Goal: Information Seeking & Learning: Learn about a topic

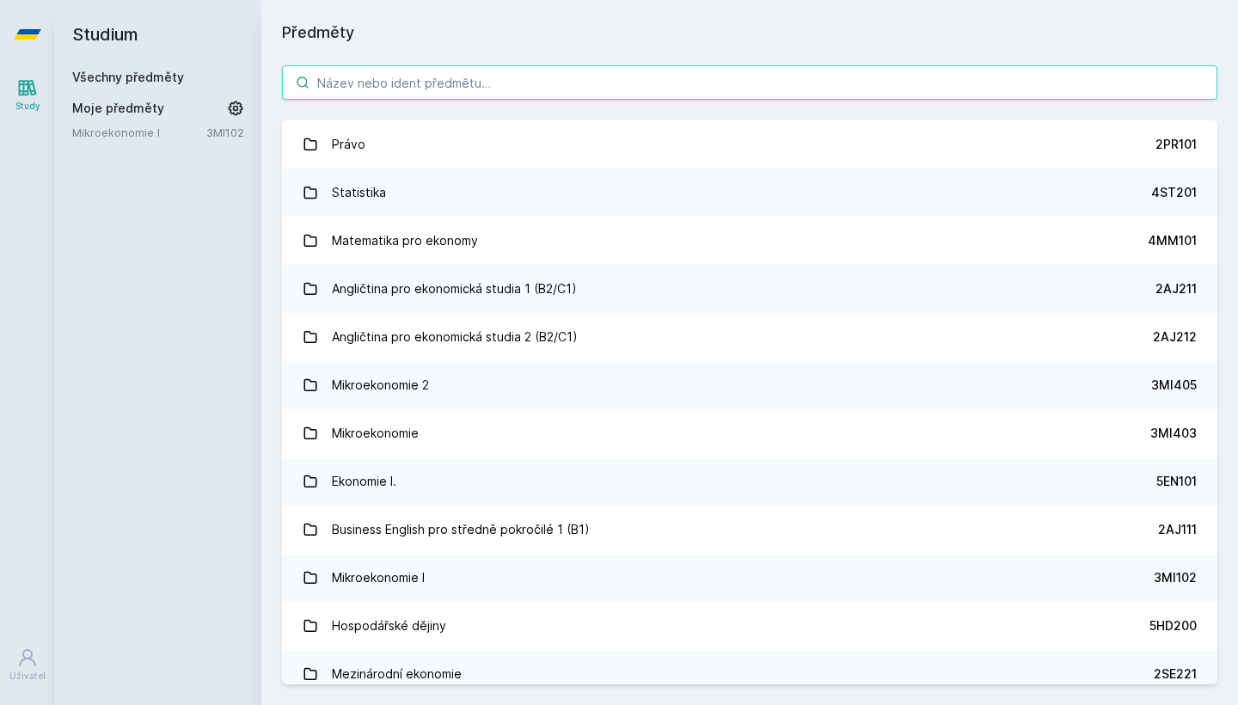
click at [618, 99] on input "search" at bounding box center [750, 82] width 936 height 34
type input "4IT101"
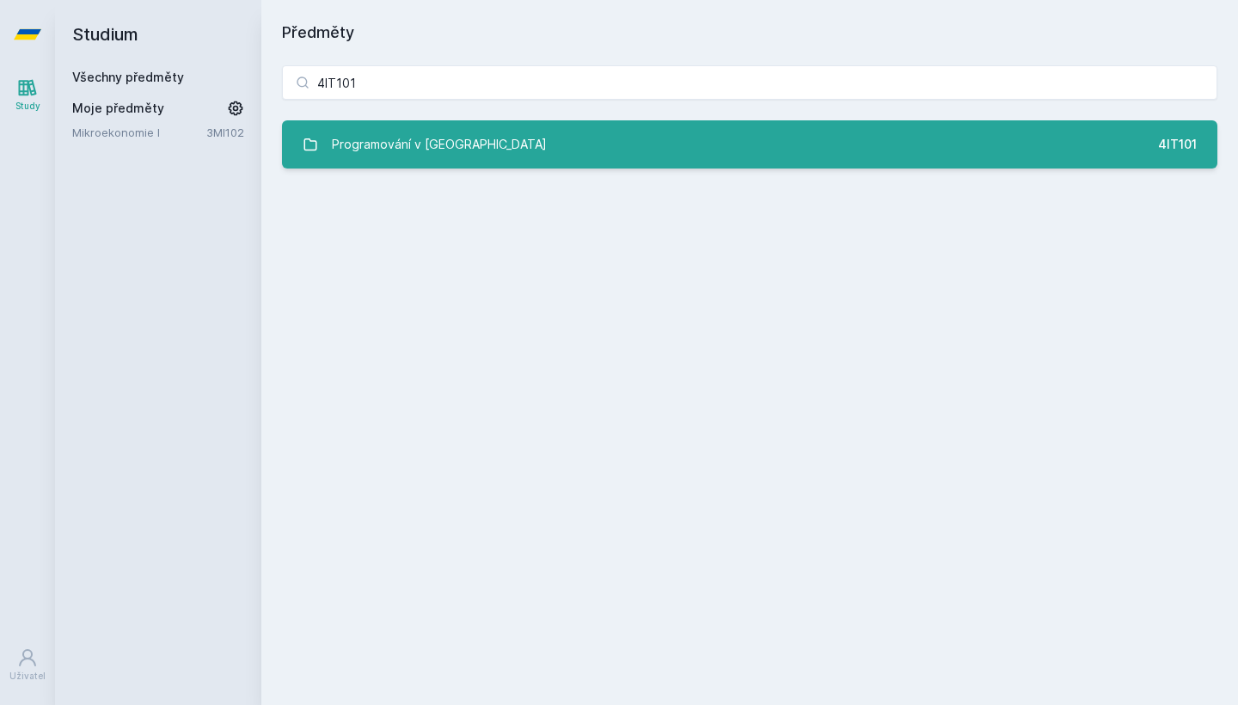
click at [636, 153] on link "Programování v Javě 4IT101" at bounding box center [750, 144] width 936 height 48
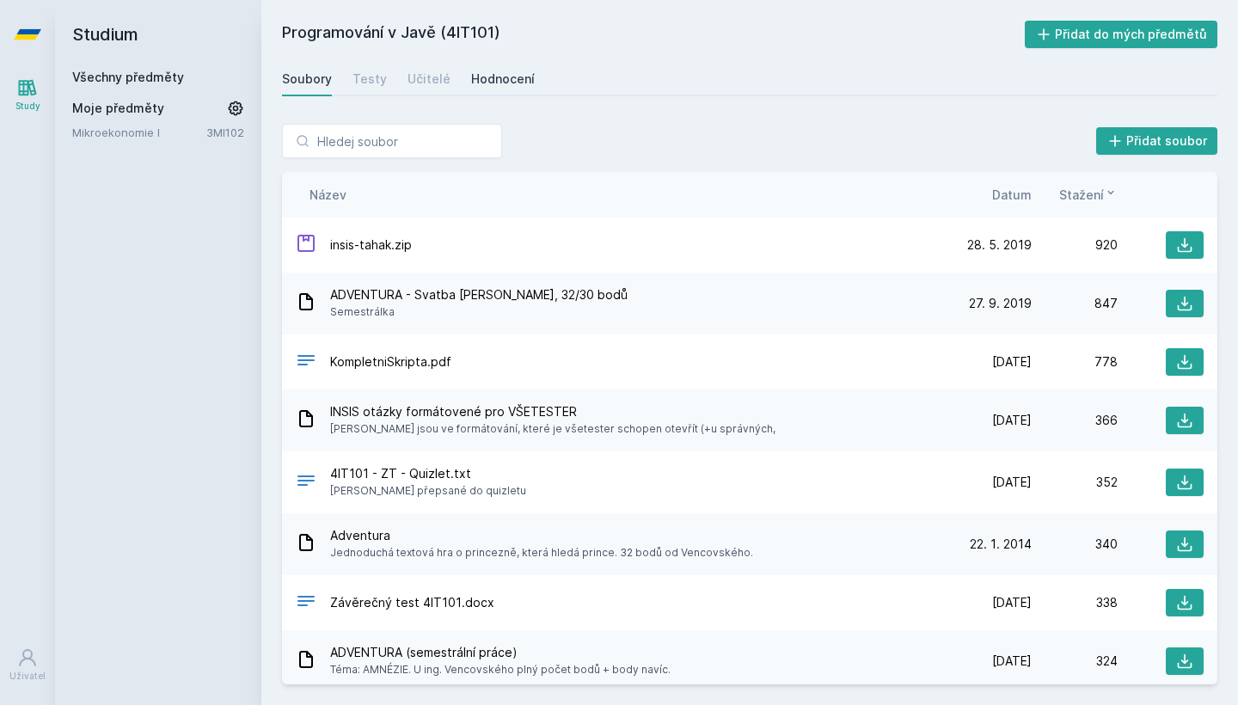
click at [506, 88] on link "Hodnocení" at bounding box center [503, 79] width 64 height 34
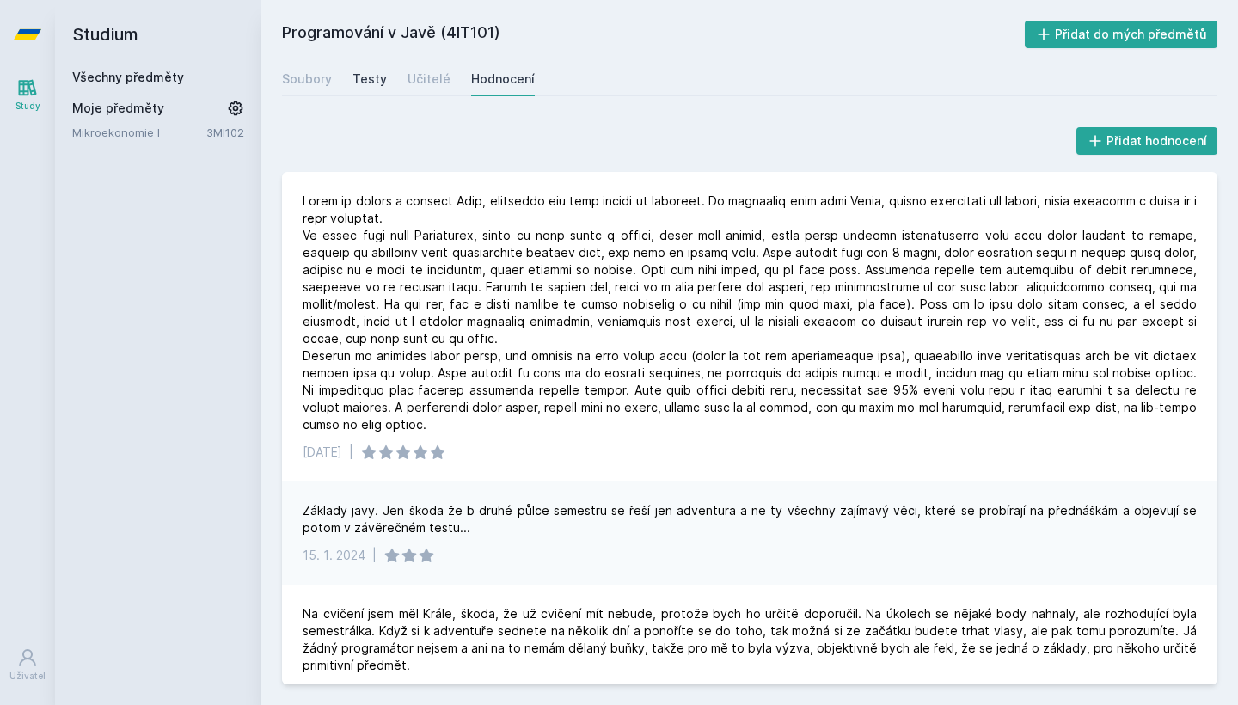
click at [371, 84] on div "Testy" at bounding box center [370, 79] width 34 height 17
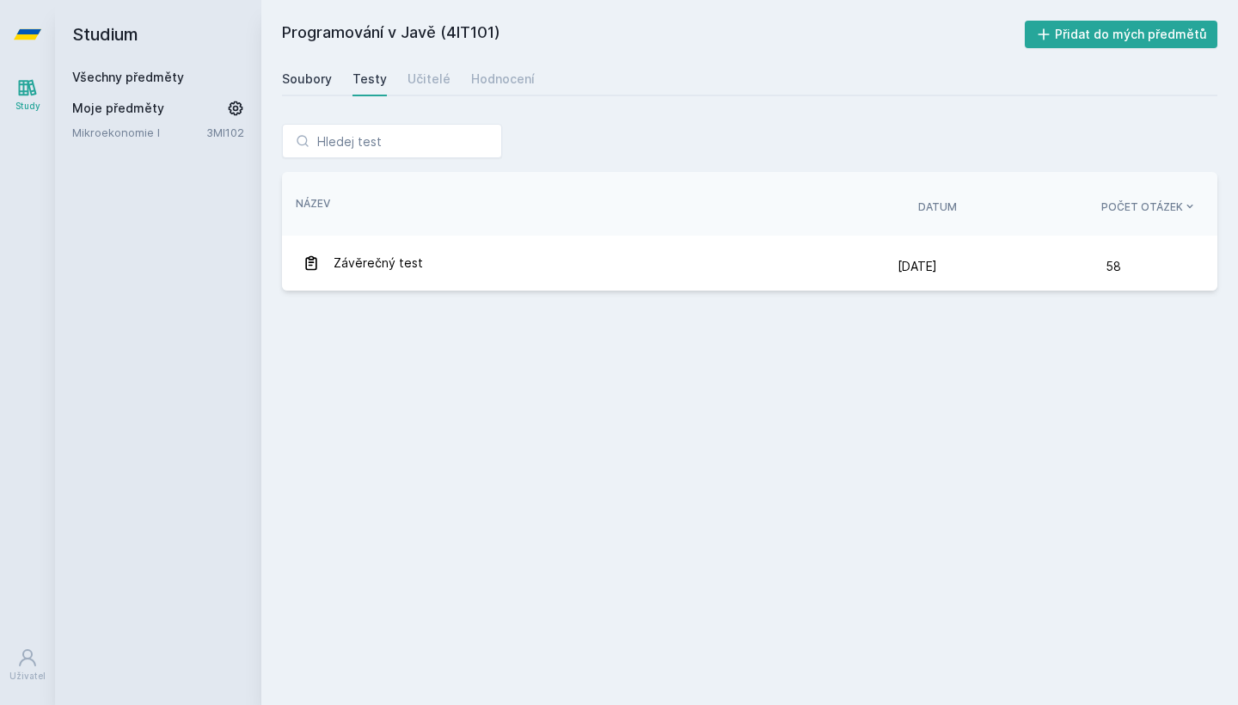
click at [313, 83] on div "Soubory" at bounding box center [307, 79] width 50 height 17
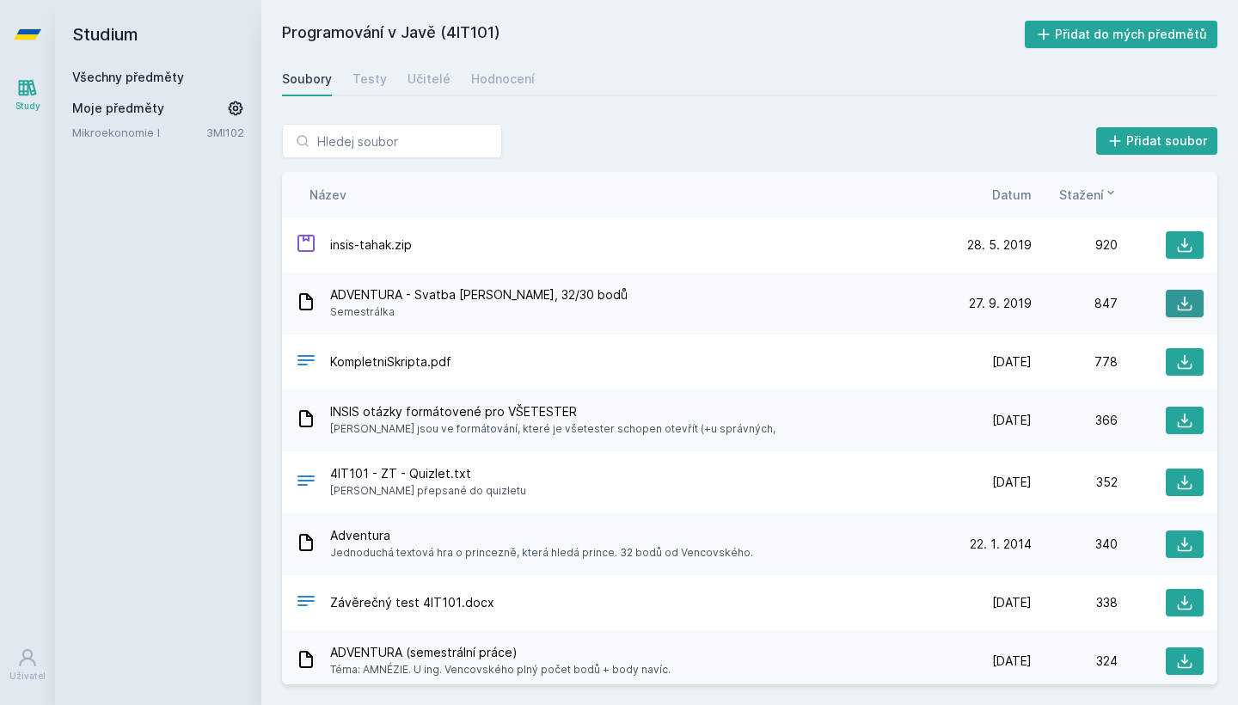
click at [1184, 305] on icon at bounding box center [1185, 304] width 15 height 15
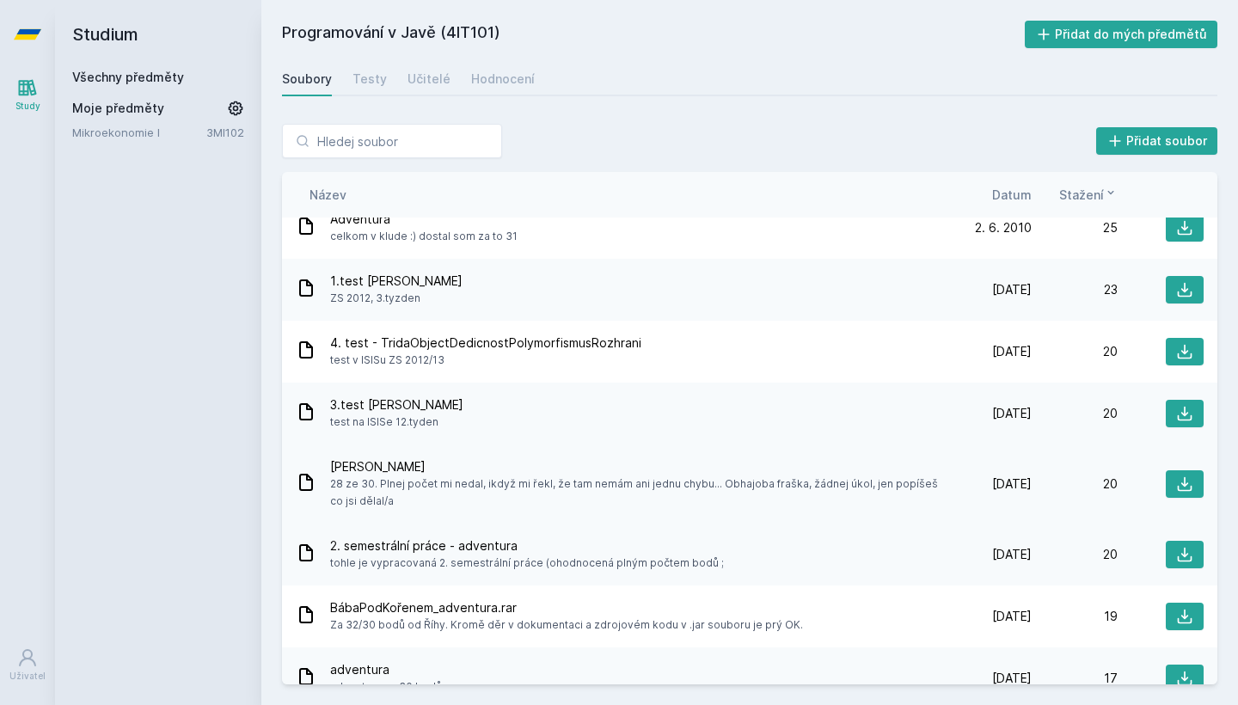
scroll to position [1833, 0]
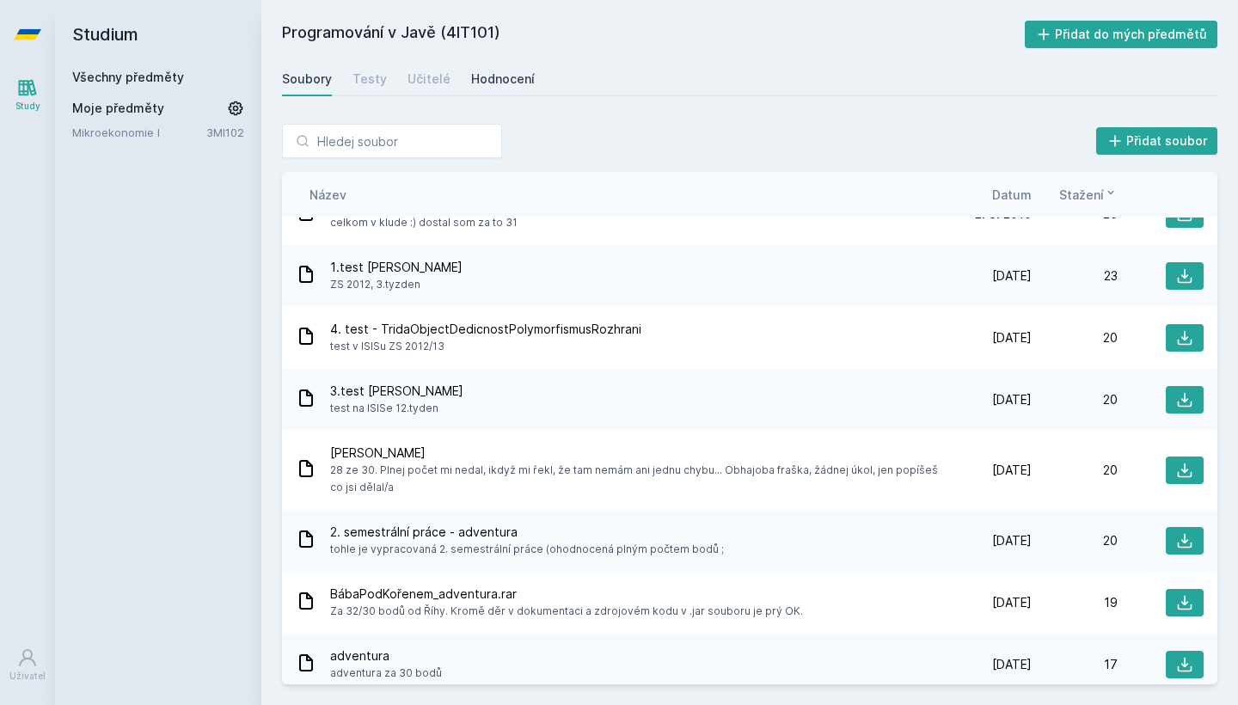
click at [481, 71] on div "Hodnocení" at bounding box center [503, 79] width 64 height 17
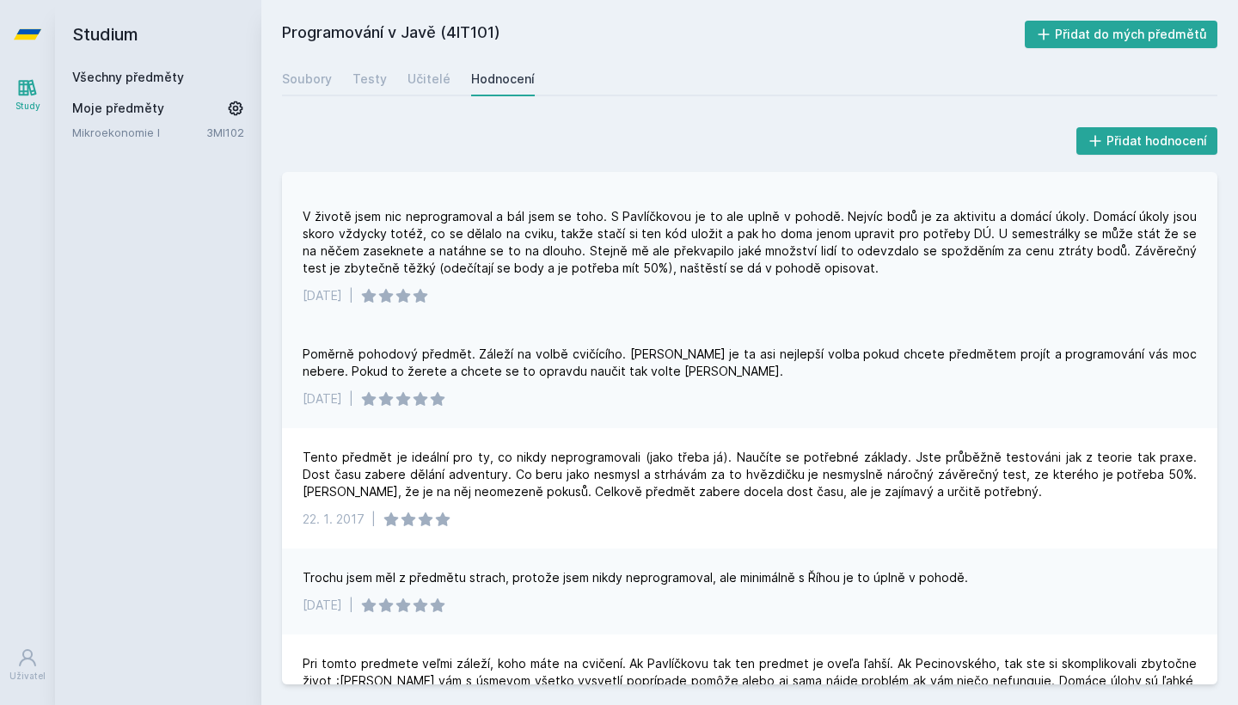
scroll to position [1310, 0]
